Goal: Task Accomplishment & Management: Manage account settings

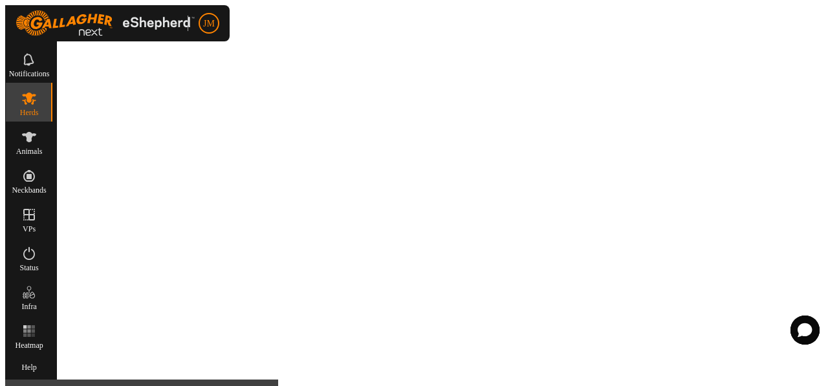
scroll to position [92, 0]
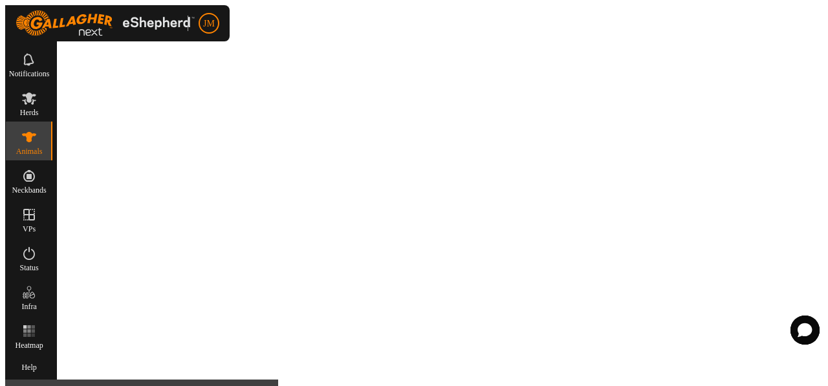
type input "Mila"
type input "-"
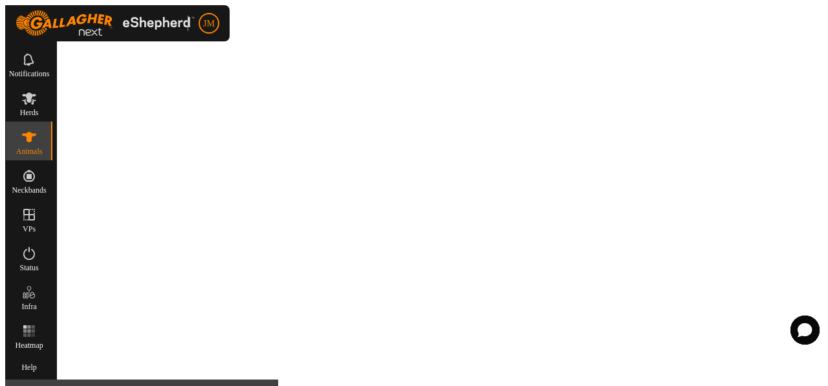
type input "0 kg"
type input "-"
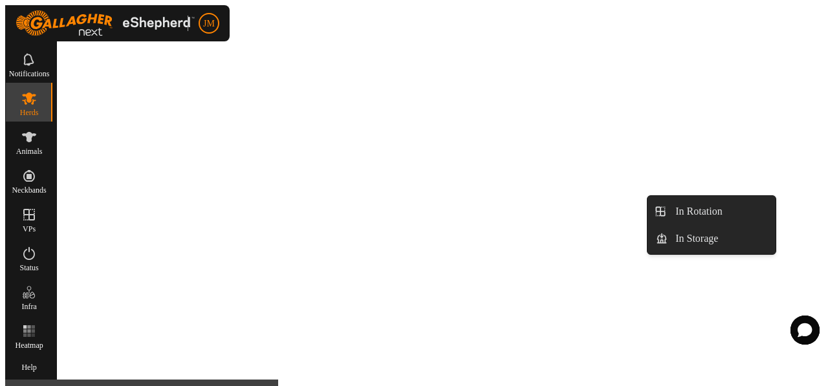
click at [41, 218] on es-virtualpaddocks-svg-icon at bounding box center [28, 214] width 23 height 21
click at [36, 225] on span "VPs" at bounding box center [29, 229] width 13 height 8
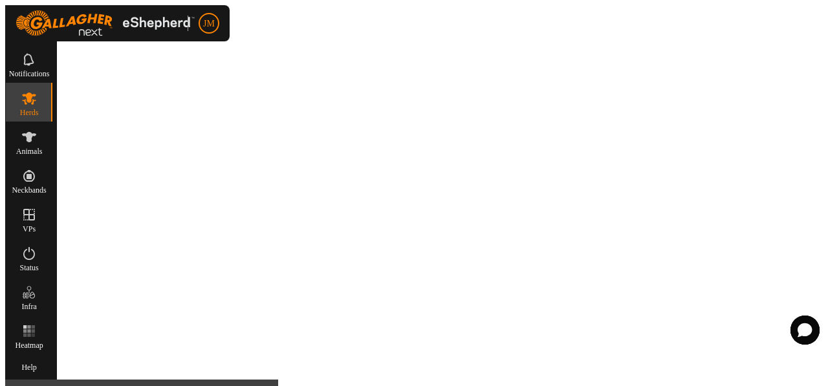
scroll to position [92, 0]
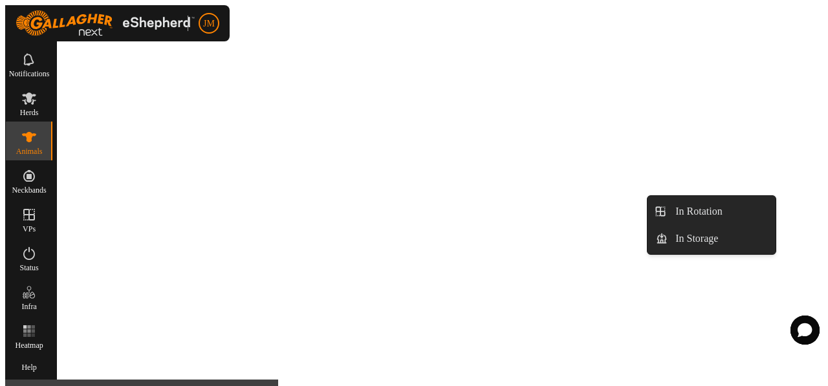
click at [36, 225] on span "VPs" at bounding box center [29, 229] width 13 height 8
type input "Mila"
type input "-"
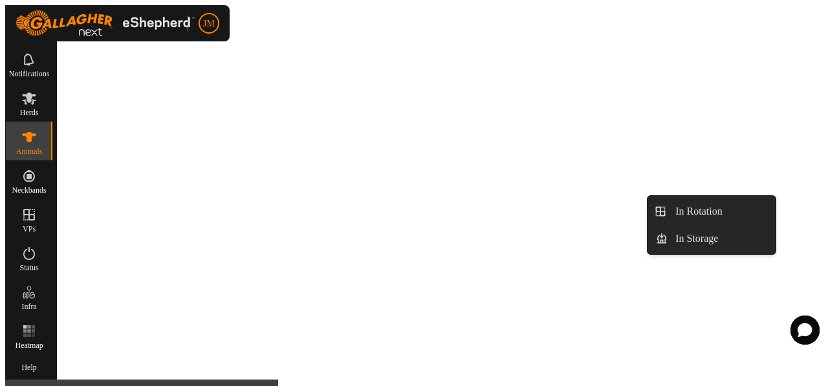
type input "-"
type input "0 kg"
type input "-"
click at [36, 225] on span "VPs" at bounding box center [29, 229] width 13 height 8
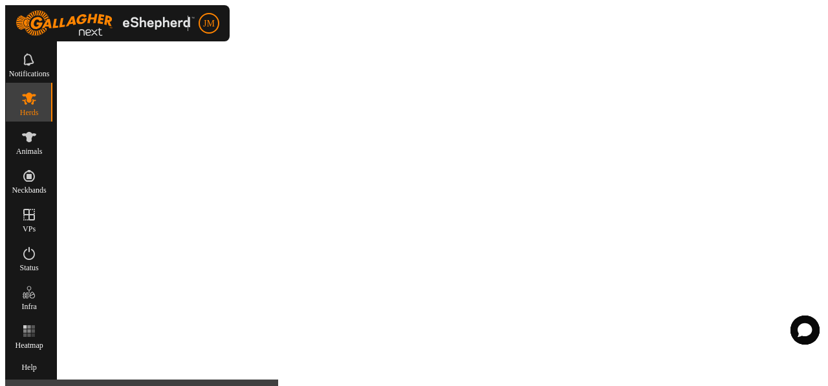
scroll to position [92, 0]
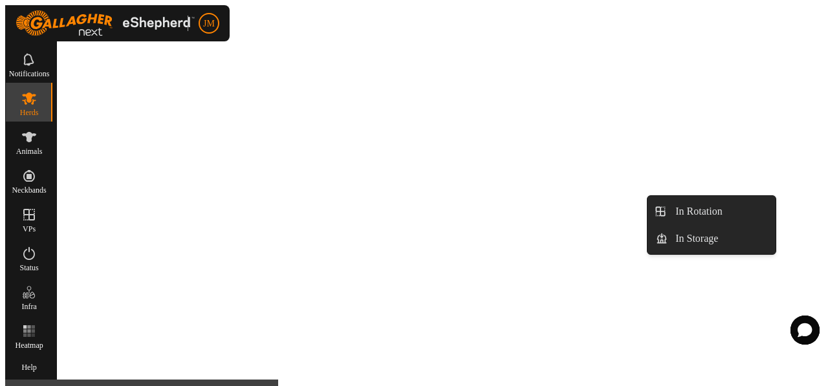
click at [37, 216] on icon at bounding box center [29, 215] width 16 height 16
click at [725, 215] on link "In Rotation" at bounding box center [720, 212] width 105 height 26
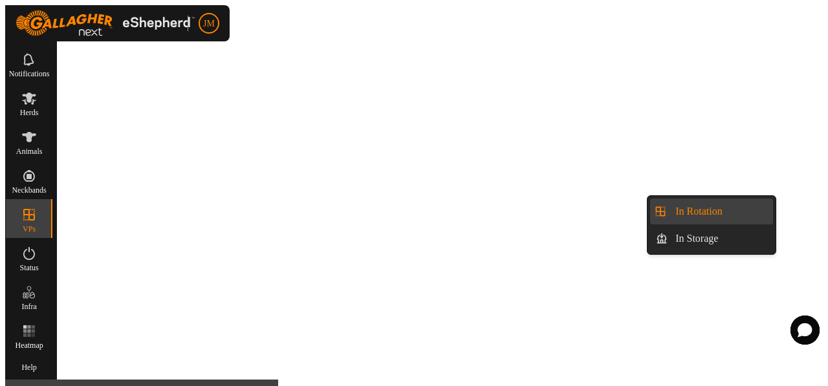
click at [739, 212] on link "In Rotation" at bounding box center [720, 212] width 105 height 26
click at [722, 235] on link "In Storage" at bounding box center [720, 239] width 105 height 26
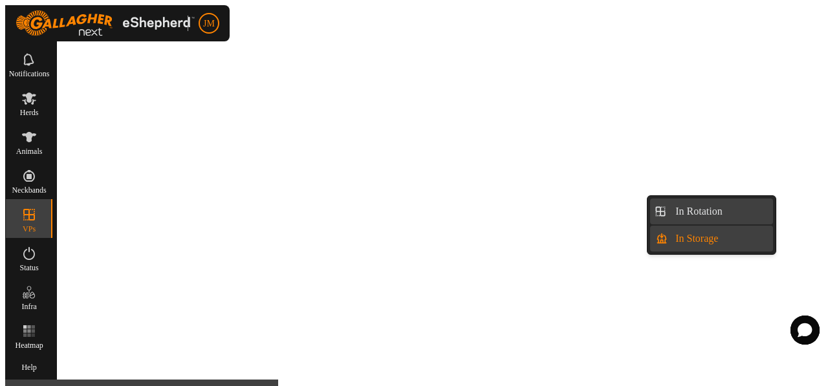
click at [711, 209] on link "In Rotation" at bounding box center [720, 212] width 105 height 26
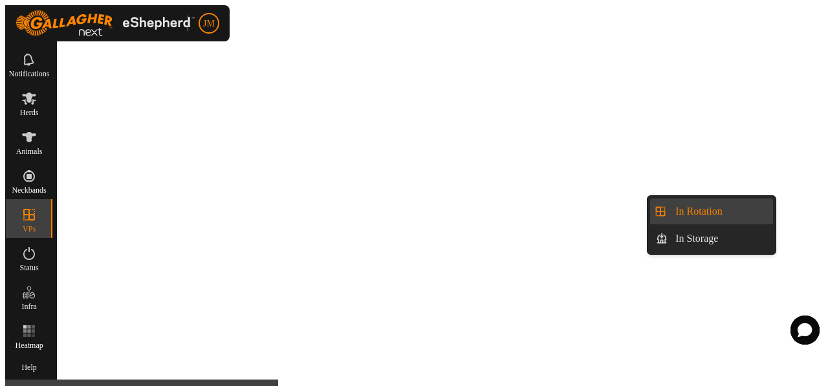
click at [37, 215] on icon at bounding box center [29, 215] width 16 height 16
click at [37, 212] on icon at bounding box center [29, 215] width 16 height 16
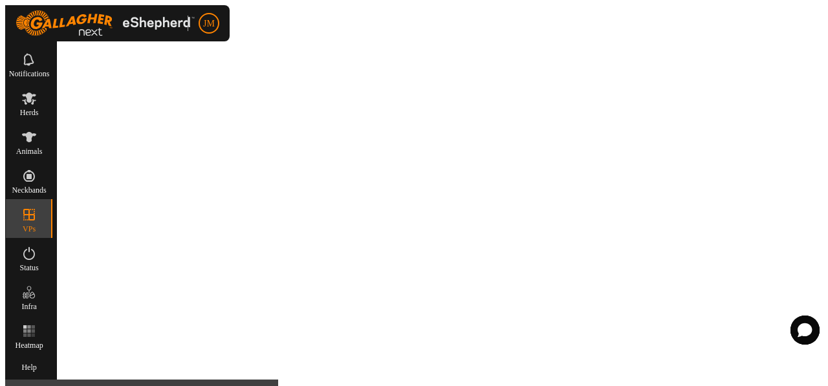
scroll to position [898, 0]
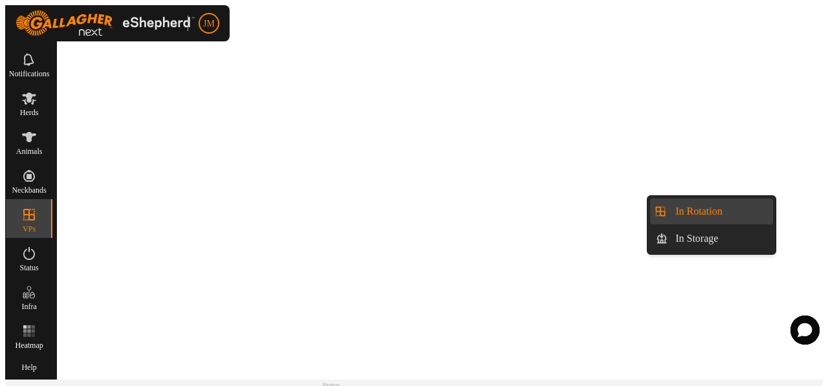
click at [36, 225] on span "VPs" at bounding box center [29, 229] width 13 height 8
click at [725, 209] on link "In Rotation" at bounding box center [720, 212] width 105 height 26
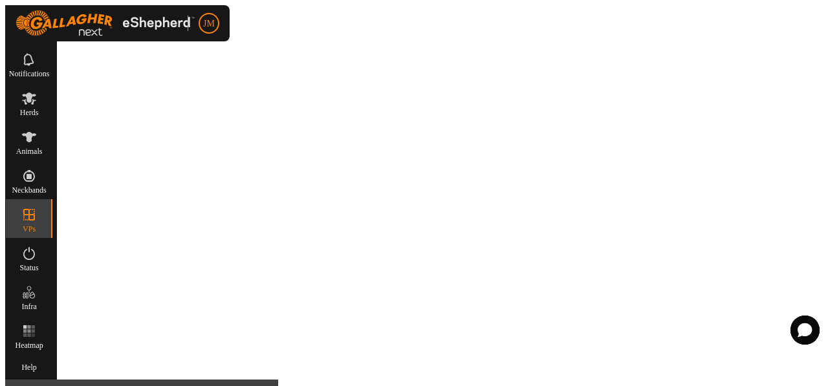
scroll to position [1022, 0]
checkbox input "true"
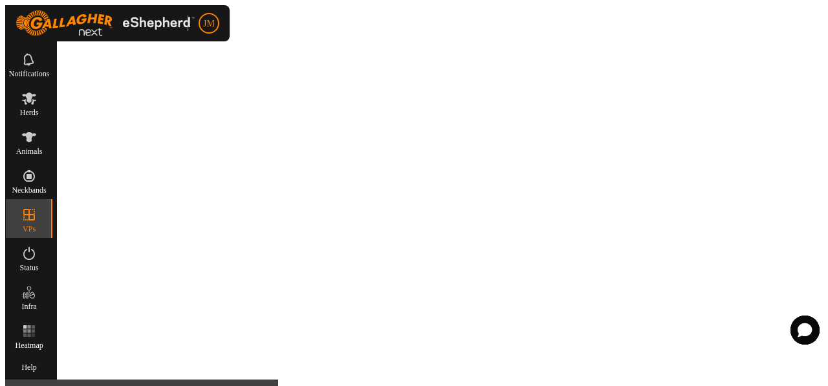
type input "[PERSON_NAME] Whole Barn Buffer-VP001"
click at [36, 132] on icon at bounding box center [29, 137] width 14 height 10
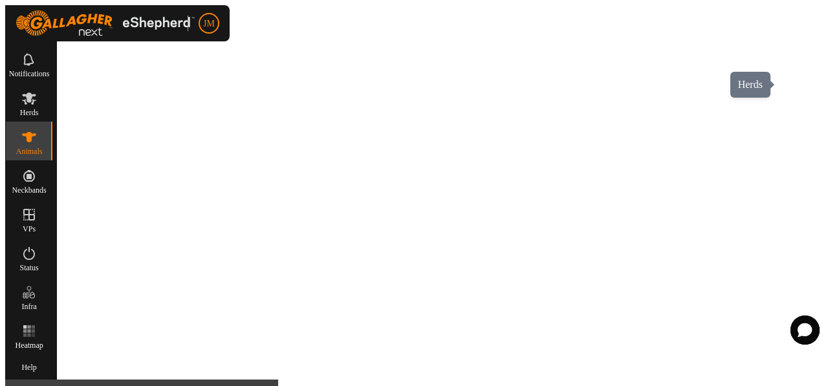
click at [37, 91] on icon at bounding box center [29, 99] width 16 height 16
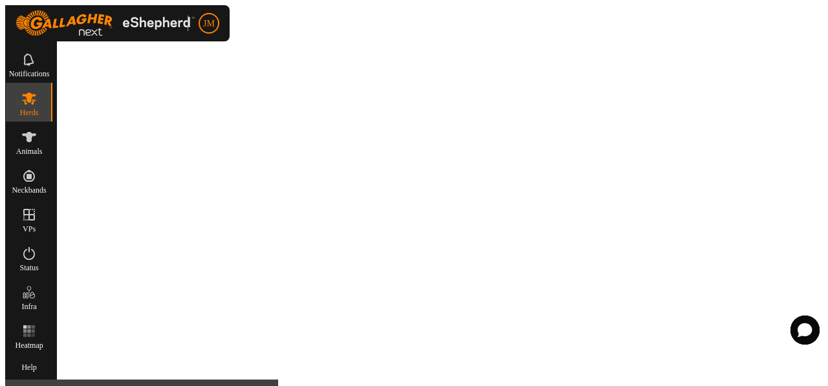
click at [37, 129] on icon at bounding box center [29, 137] width 16 height 16
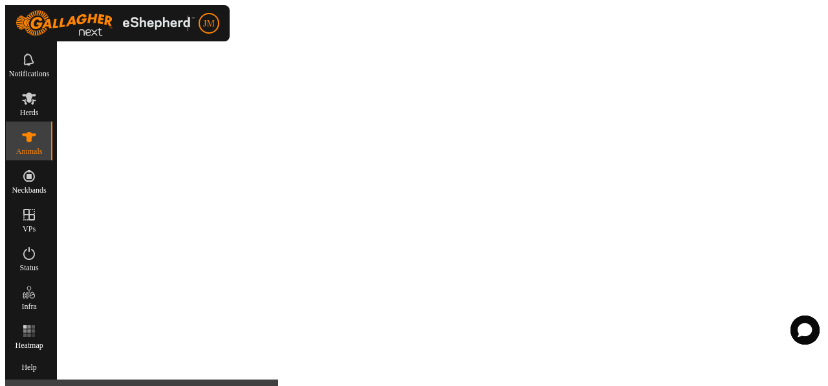
checkbox input "true"
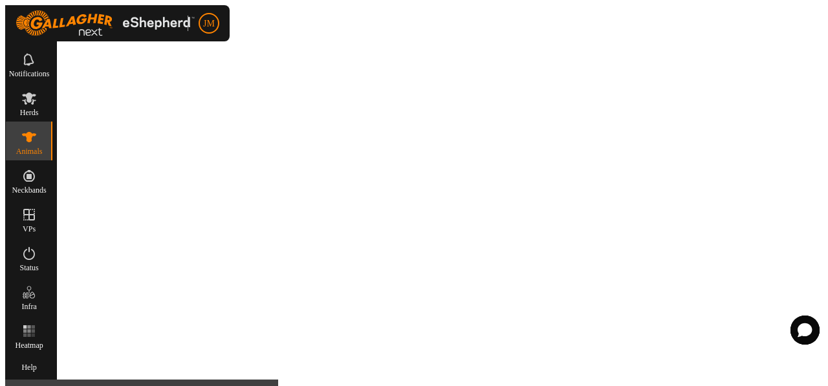
checkbox input "true"
click at [626, 309] on link "Choose VP..." at bounding box center [634, 309] width 123 height 26
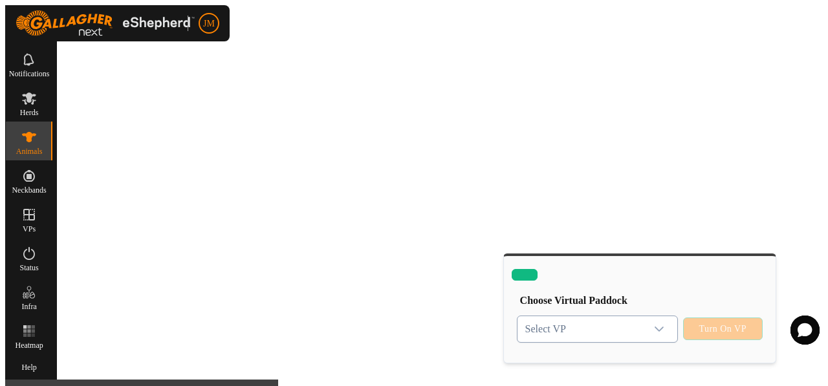
click at [659, 324] on icon "dropdown trigger" at bounding box center [659, 329] width 10 height 10
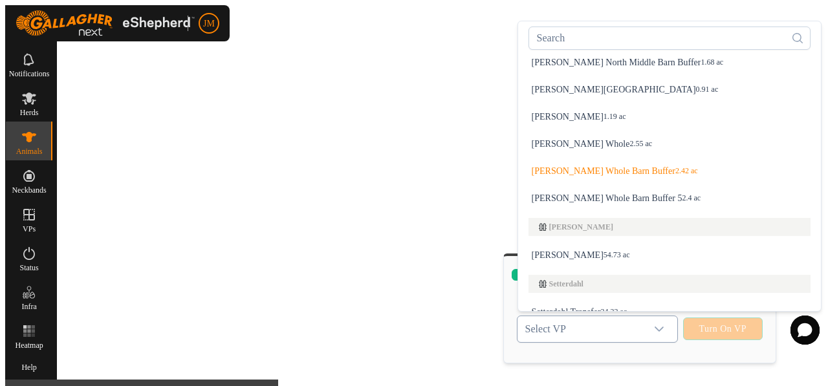
scroll to position [234, 0]
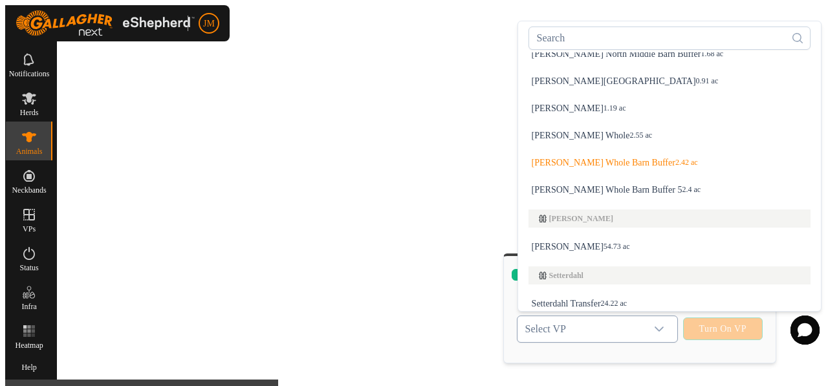
click at [621, 177] on li "[PERSON_NAME] Whole Barn Buffer 5 2.4 ac" at bounding box center [670, 190] width 298 height 26
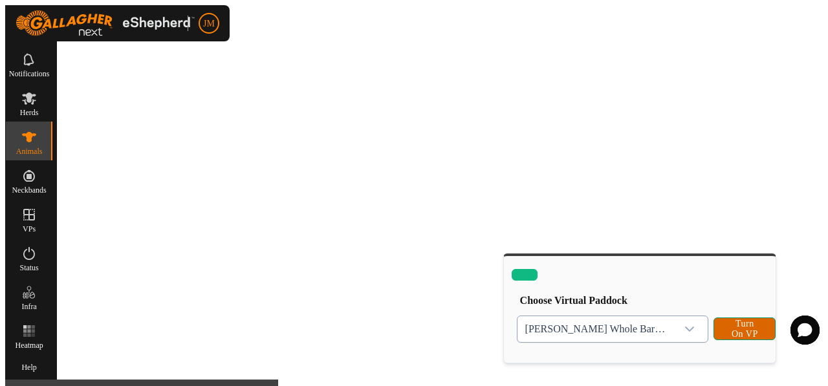
click at [734, 319] on span "Turn On VP" at bounding box center [745, 329] width 30 height 21
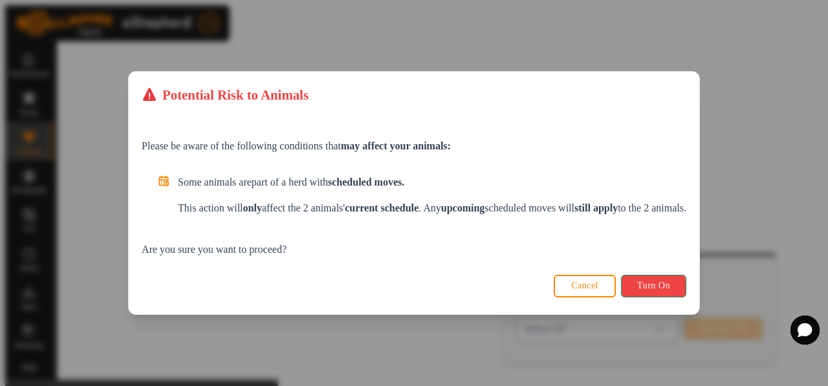
click at [670, 281] on span "Turn On" at bounding box center [653, 286] width 33 height 10
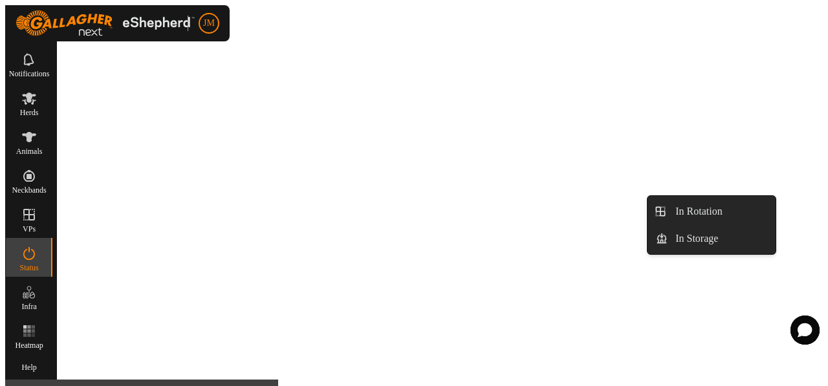
click at [36, 225] on span "VPs" at bounding box center [29, 229] width 13 height 8
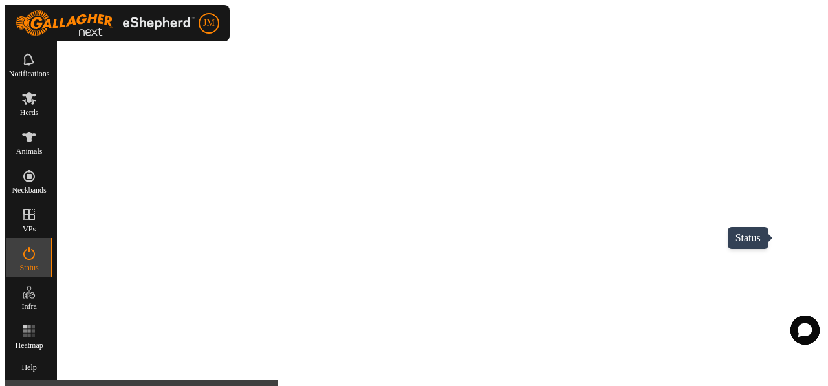
click at [38, 264] on span "Status" at bounding box center [28, 268] width 19 height 8
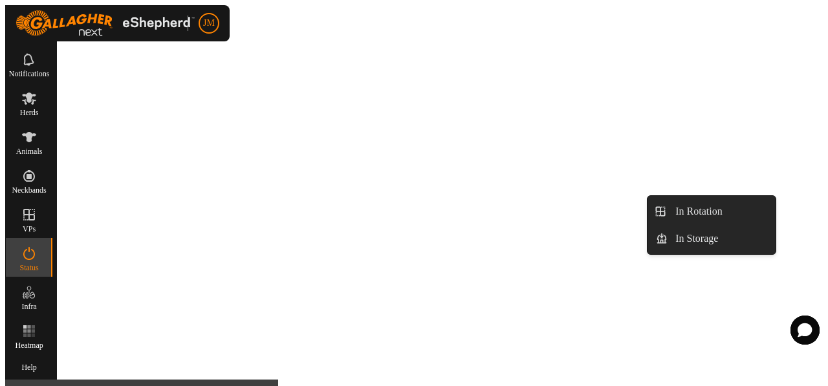
click at [37, 207] on icon at bounding box center [29, 215] width 16 height 16
click at [729, 204] on link "In Rotation" at bounding box center [720, 212] width 105 height 26
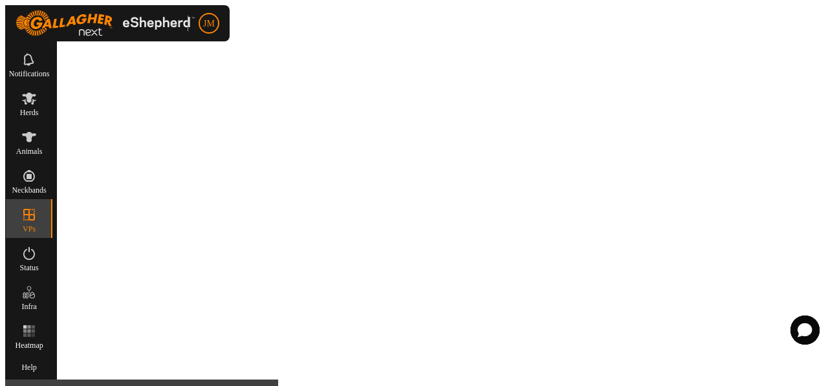
scroll to position [1079, 0]
click at [36, 132] on icon at bounding box center [29, 137] width 14 height 10
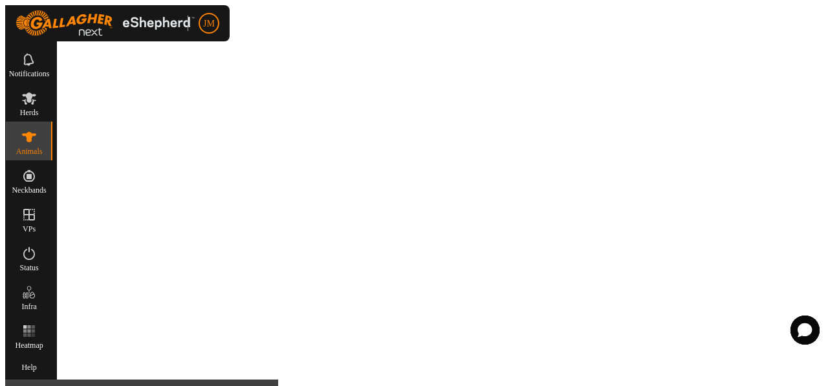
scroll to position [100, 0]
click at [41, 62] on es-notification-svg-icon at bounding box center [28, 59] width 23 height 21
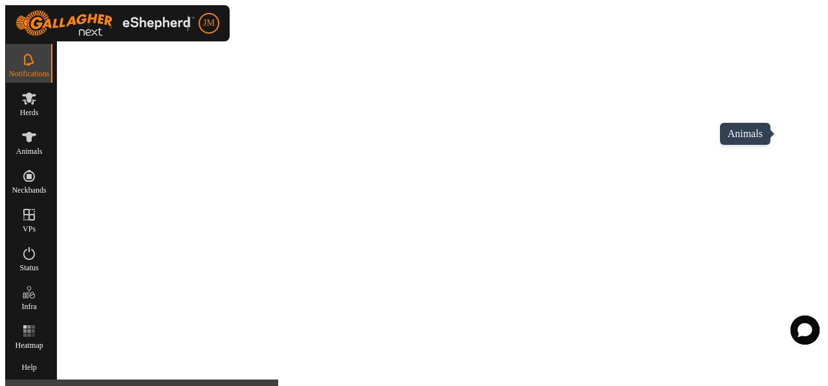
click at [36, 132] on icon at bounding box center [29, 137] width 14 height 10
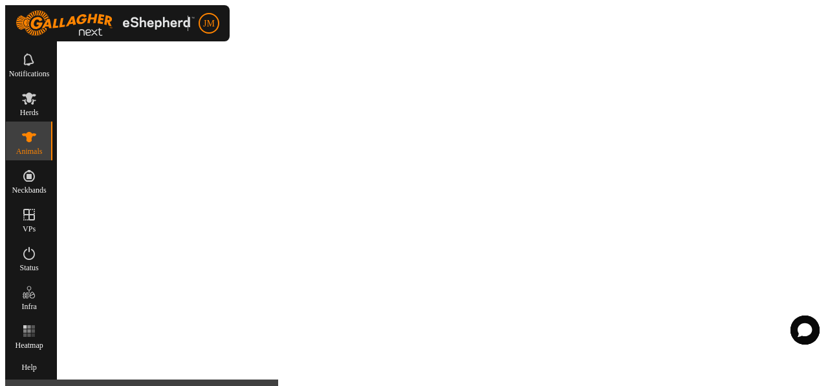
scroll to position [100, 0]
